Goal: Task Accomplishment & Management: Manage account settings

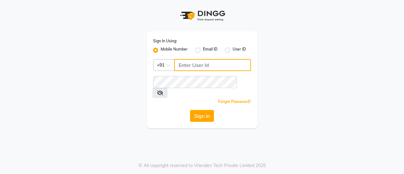
click at [205, 66] on input "Username" at bounding box center [212, 65] width 77 height 12
click at [200, 62] on input "Username" at bounding box center [212, 65] width 77 height 12
type input "9643101208"
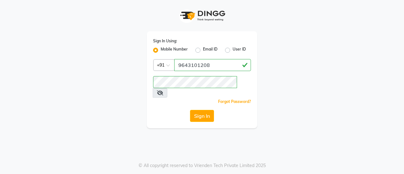
click at [167, 88] on span at bounding box center [160, 92] width 15 height 9
click at [163, 90] on icon at bounding box center [160, 92] width 6 height 5
click at [207, 110] on button "Sign In" at bounding box center [202, 116] width 24 height 12
click at [190, 66] on input "9643101208" at bounding box center [212, 65] width 77 height 12
